Goal: Feedback & Contribution: Submit feedback/report problem

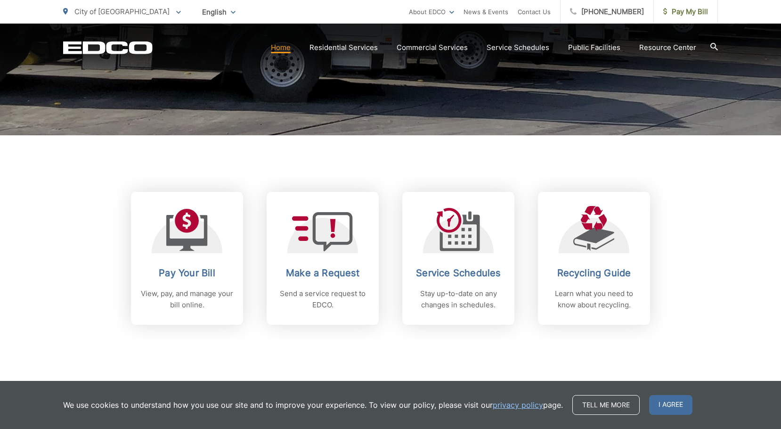
scroll to position [283, 0]
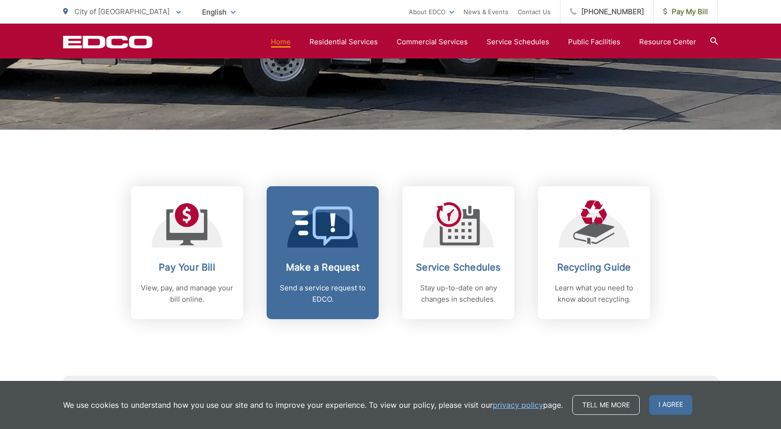
click at [320, 233] on icon at bounding box center [322, 225] width 61 height 39
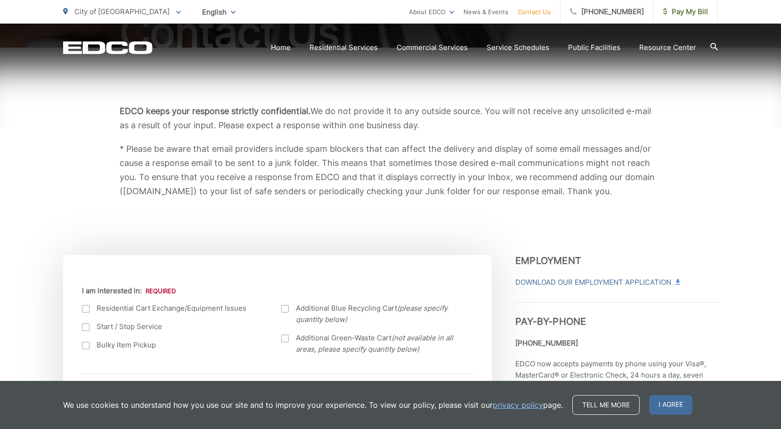
scroll to position [141, 0]
click at [655, 404] on span "I agree" at bounding box center [670, 405] width 43 height 20
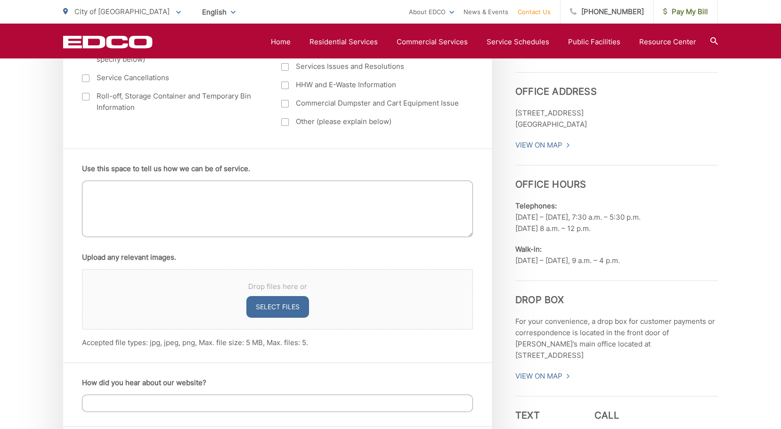
scroll to position [471, 0]
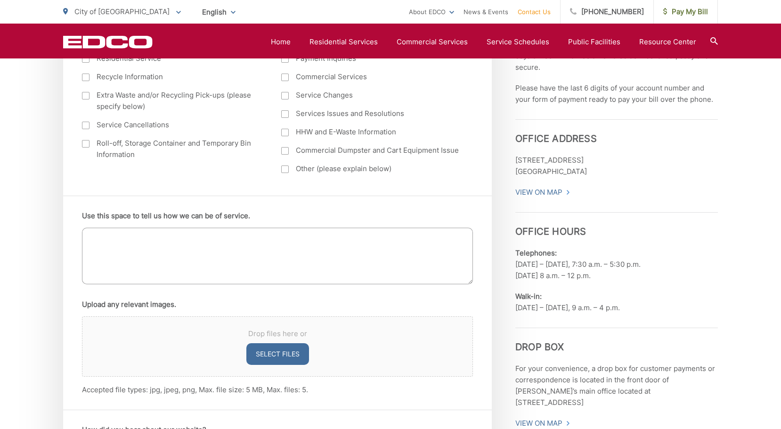
click at [107, 235] on textarea "Use this space to tell us how we can be of service." at bounding box center [277, 255] width 391 height 57
click at [179, 236] on textarea "Please collect a paper shrudder and old electronic device on you pickup on 8/26…" at bounding box center [277, 255] width 391 height 57
click at [143, 235] on textarea "Please collect a paper shredder and old electronic device on you pickup on 8/26…" at bounding box center [277, 255] width 391 height 57
click at [184, 244] on textarea "Please collect a non working paper shredder and old electronic device on you pi…" at bounding box center [277, 255] width 391 height 57
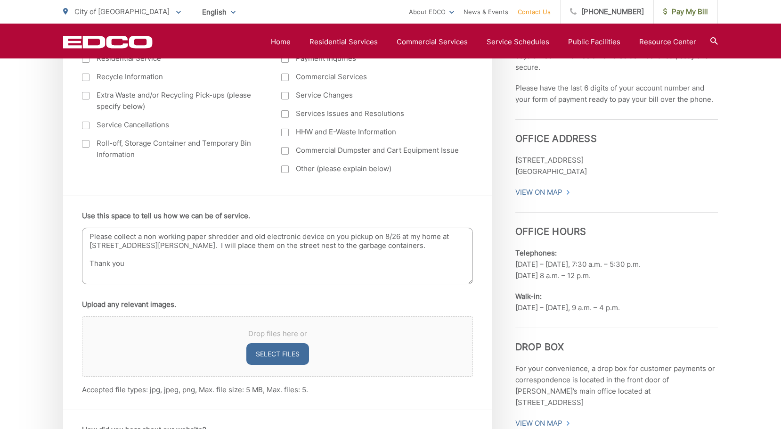
click at [347, 237] on textarea "Please collect a non working paper shredder and old electronic device on you pi…" at bounding box center [277, 255] width 391 height 57
click at [350, 237] on textarea "Please collect a non working paper shredder and old electronic device on your p…" at bounding box center [277, 255] width 391 height 57
click at [353, 235] on textarea "Please collect a non working paper shredder and old electronic device on your p…" at bounding box center [277, 255] width 391 height 57
click at [97, 253] on textarea "Please collect a non working paper shredder and old electronic device on your w…" at bounding box center [277, 255] width 391 height 57
click at [106, 252] on textarea "Please collect a non working paper shredder and old electronic device on your w…" at bounding box center [277, 255] width 391 height 57
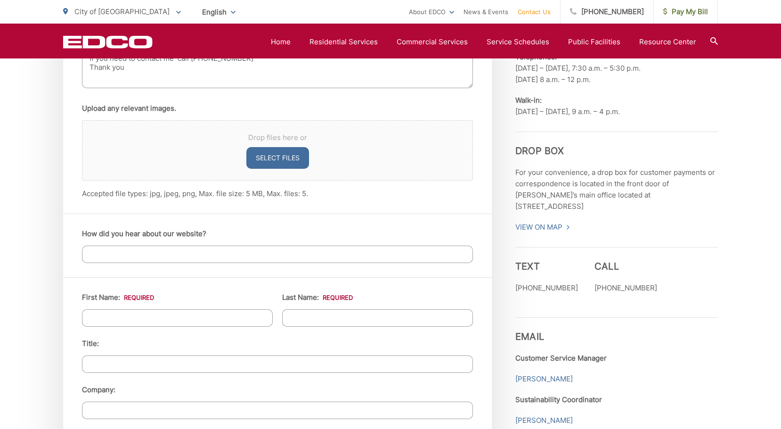
scroll to position [659, 0]
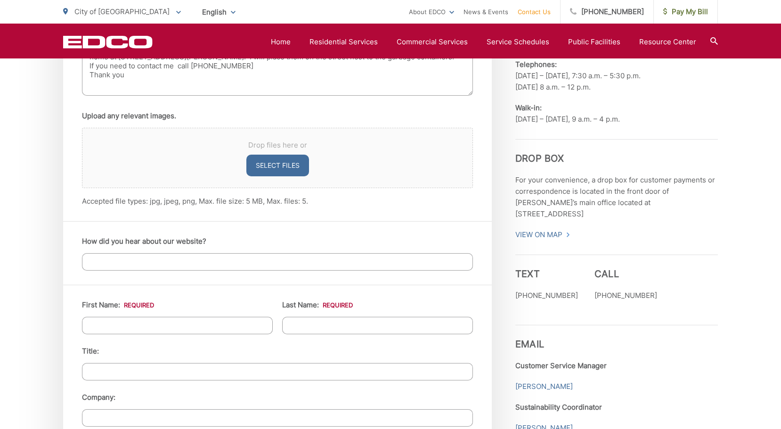
type textarea "Please collect a non working paper shredder and old electronic device on your w…"
click at [114, 322] on input "First Name: *" at bounding box center [177, 324] width 191 height 17
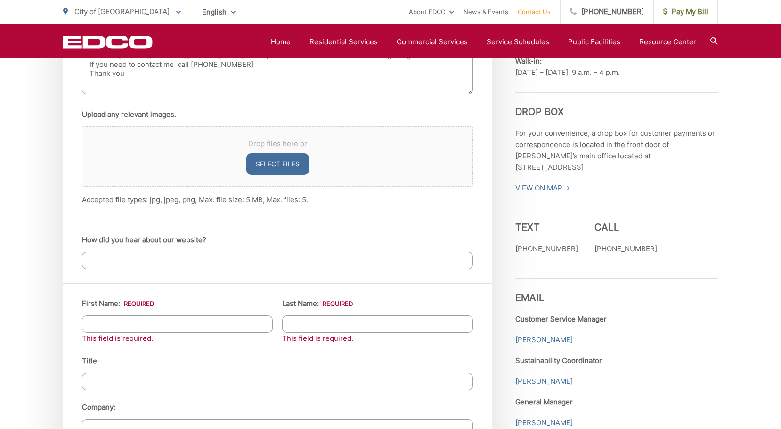
scroll to position [706, 0]
click at [100, 320] on input "First Name: *" at bounding box center [177, 323] width 191 height 17
type input "[PERSON_NAME]"
type input "744 [PERSON_NAME]"
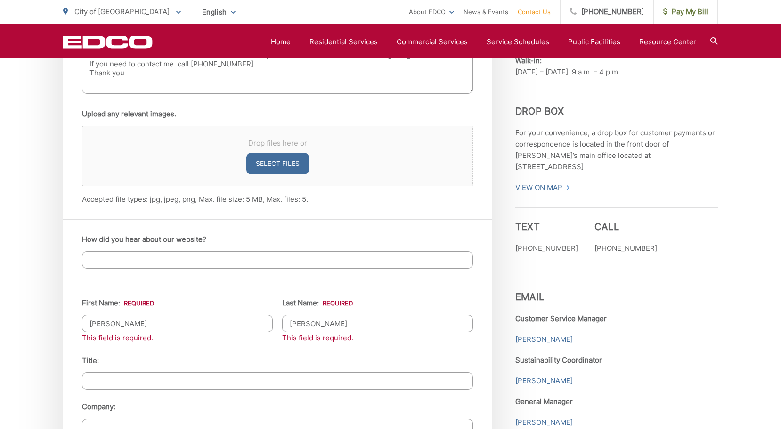
type input "EL CAJON"
type input "92020"
type input "6194481656"
type input "[EMAIL_ADDRESS][PERSON_NAME][DOMAIN_NAME]"
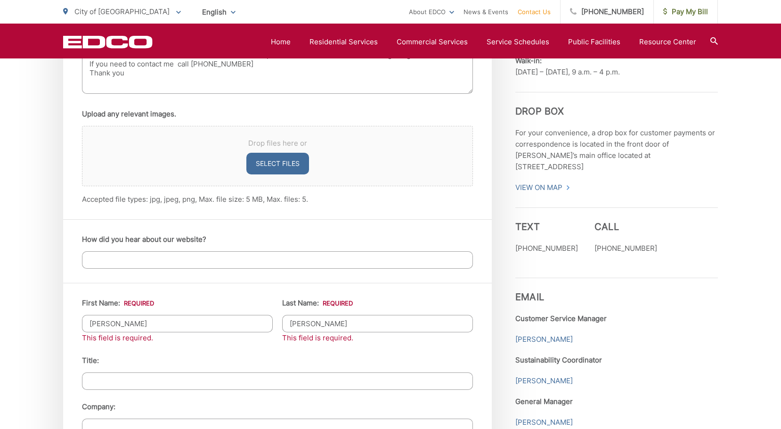
type input "[PHONE_NUMBER]"
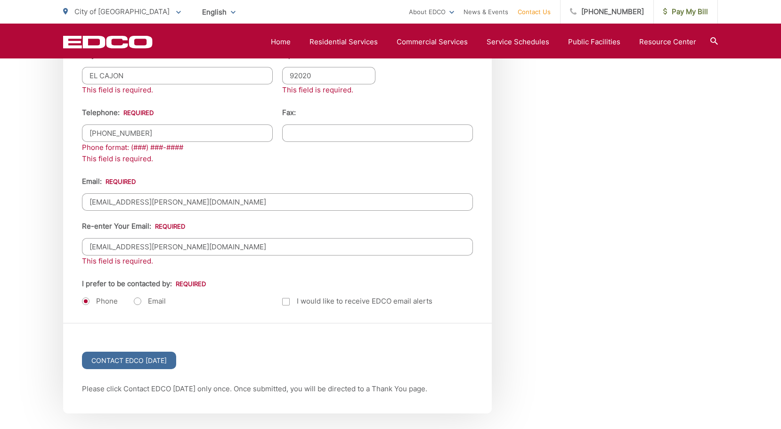
scroll to position [1225, 0]
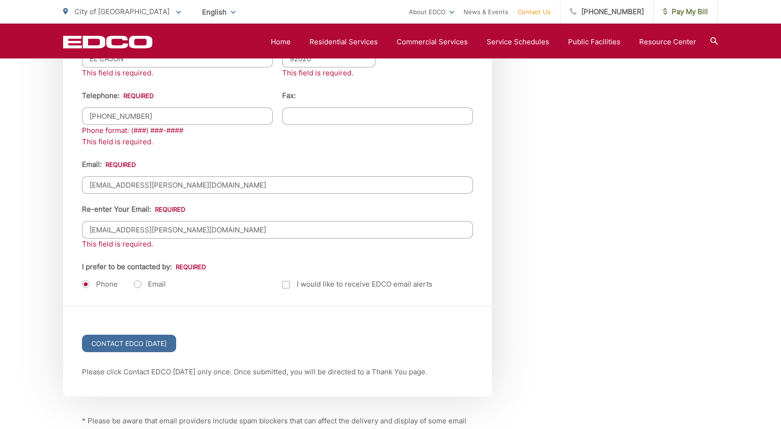
click at [138, 283] on label "Email" at bounding box center [150, 283] width 32 height 9
radio input "true"
click at [85, 285] on label "Phone" at bounding box center [100, 283] width 36 height 9
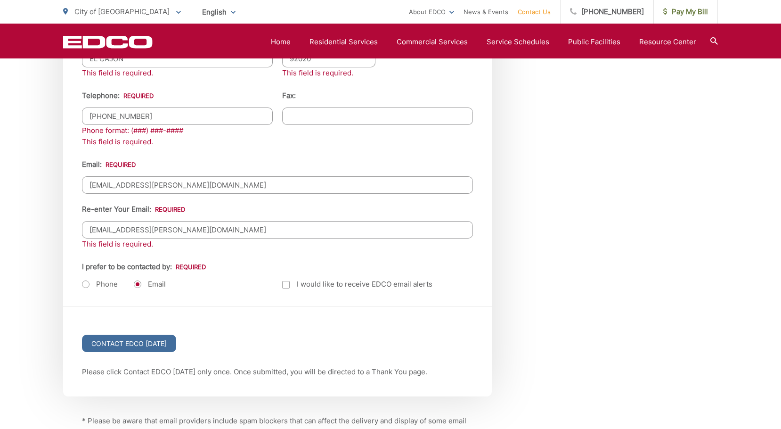
radio input "true"
click at [136, 285] on label "Email" at bounding box center [150, 283] width 32 height 9
radio input "true"
click at [122, 340] on input "Contact EDCO [DATE]" at bounding box center [129, 342] width 94 height 17
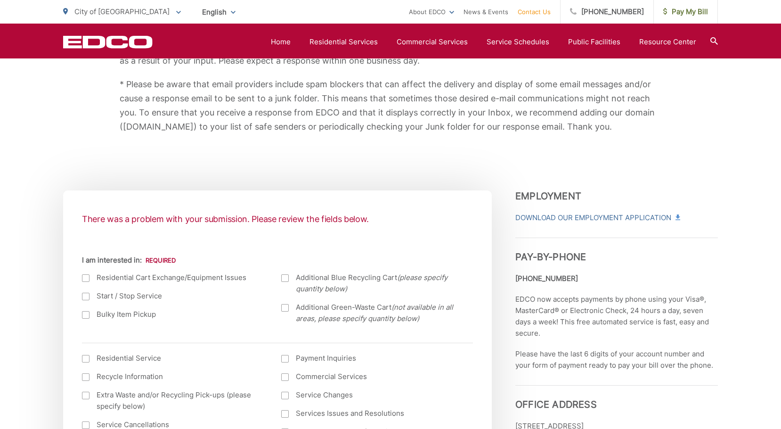
scroll to position [188, 0]
